Goal: Find specific page/section: Find specific page/section

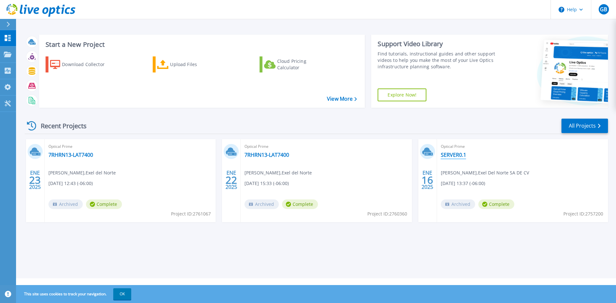
click at [455, 155] on link "SERVER0.1" at bounding box center [453, 155] width 25 height 6
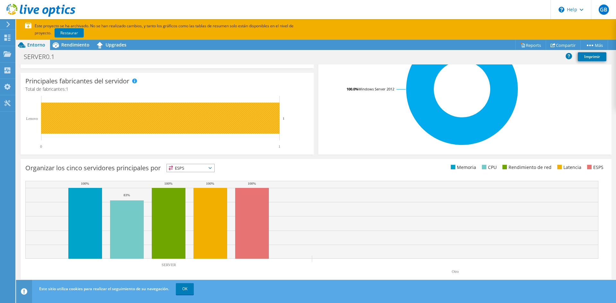
scroll to position [177, 0]
